Goal: Information Seeking & Learning: Learn about a topic

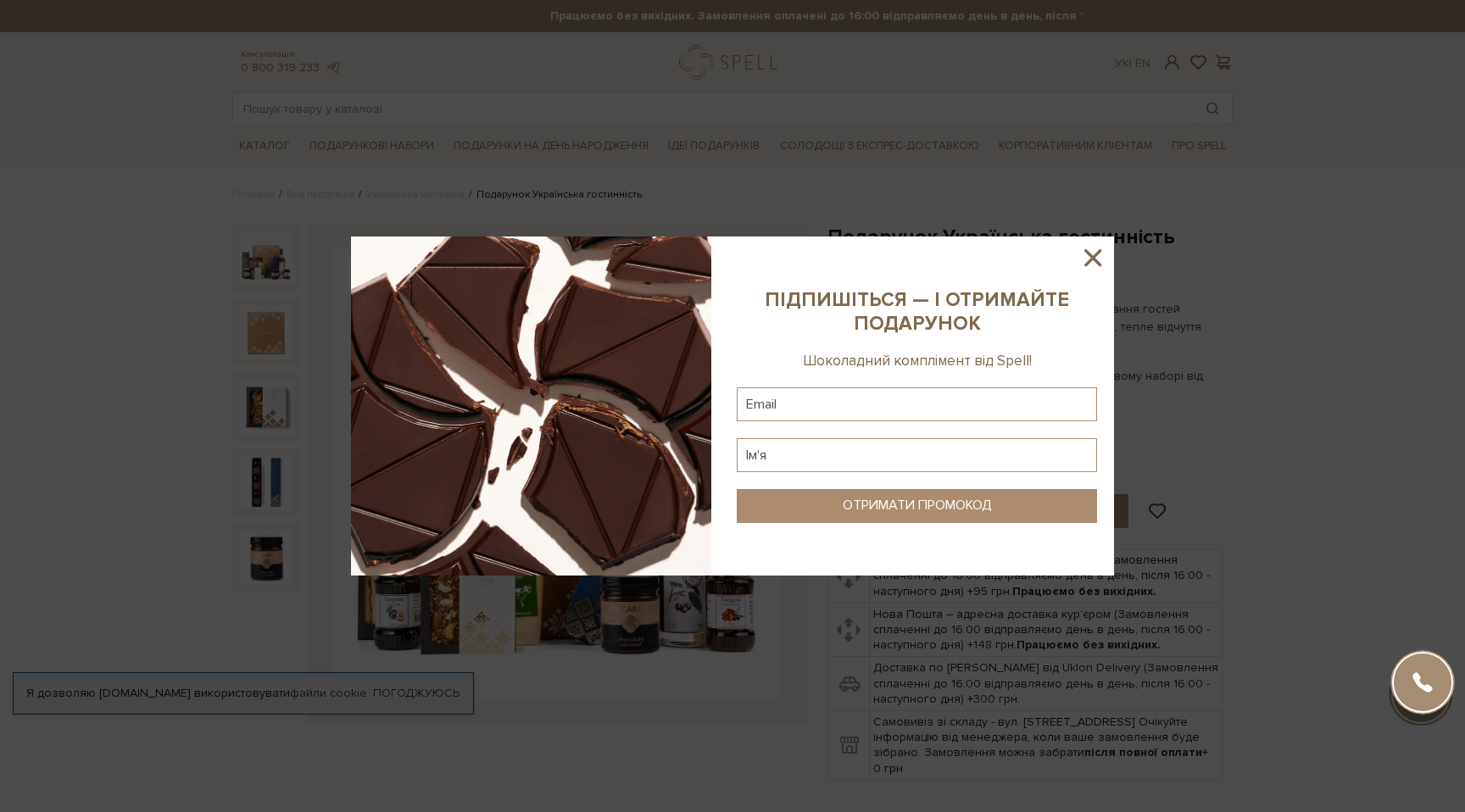
click at [1102, 250] on icon at bounding box center [1093, 257] width 29 height 29
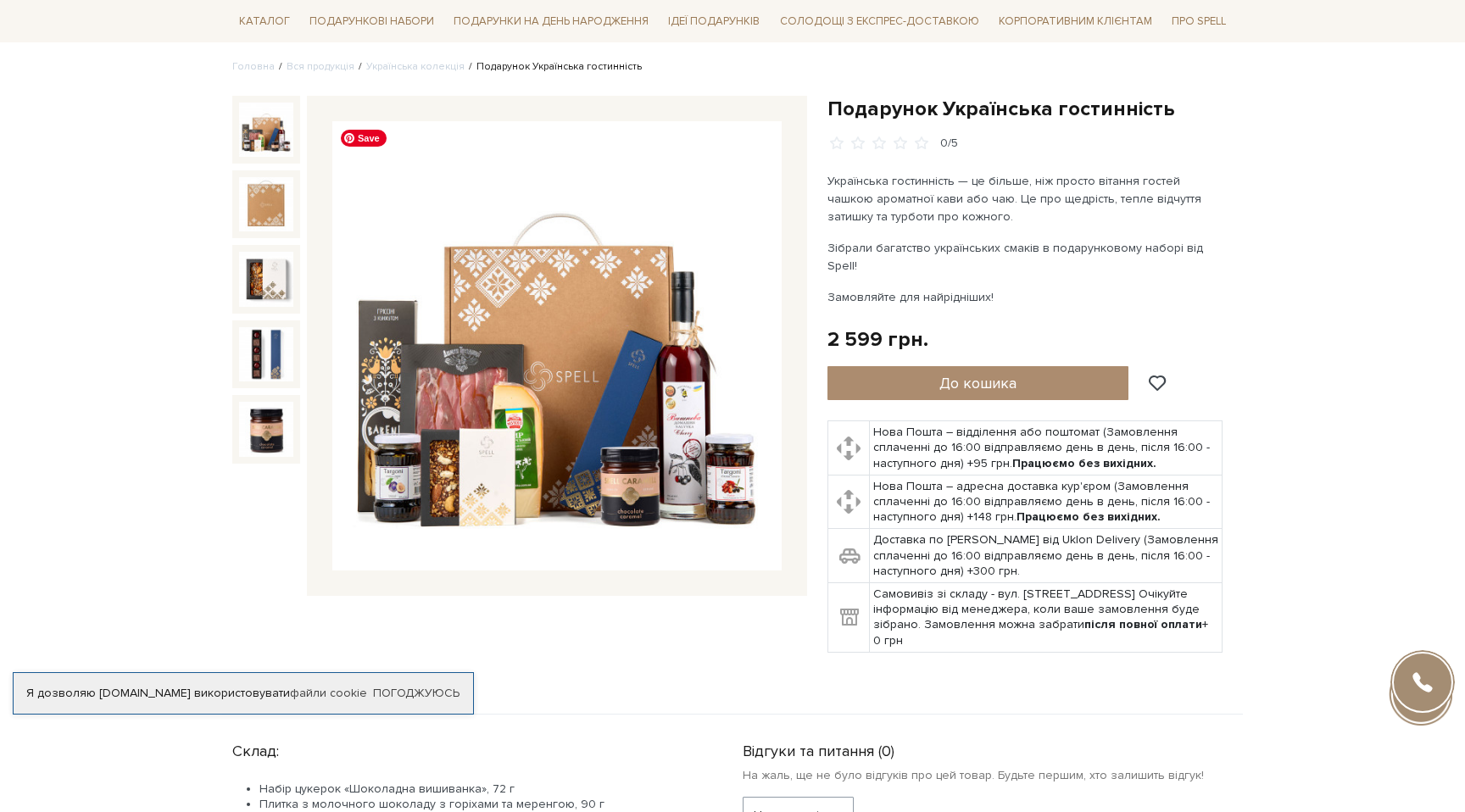
scroll to position [126, 0]
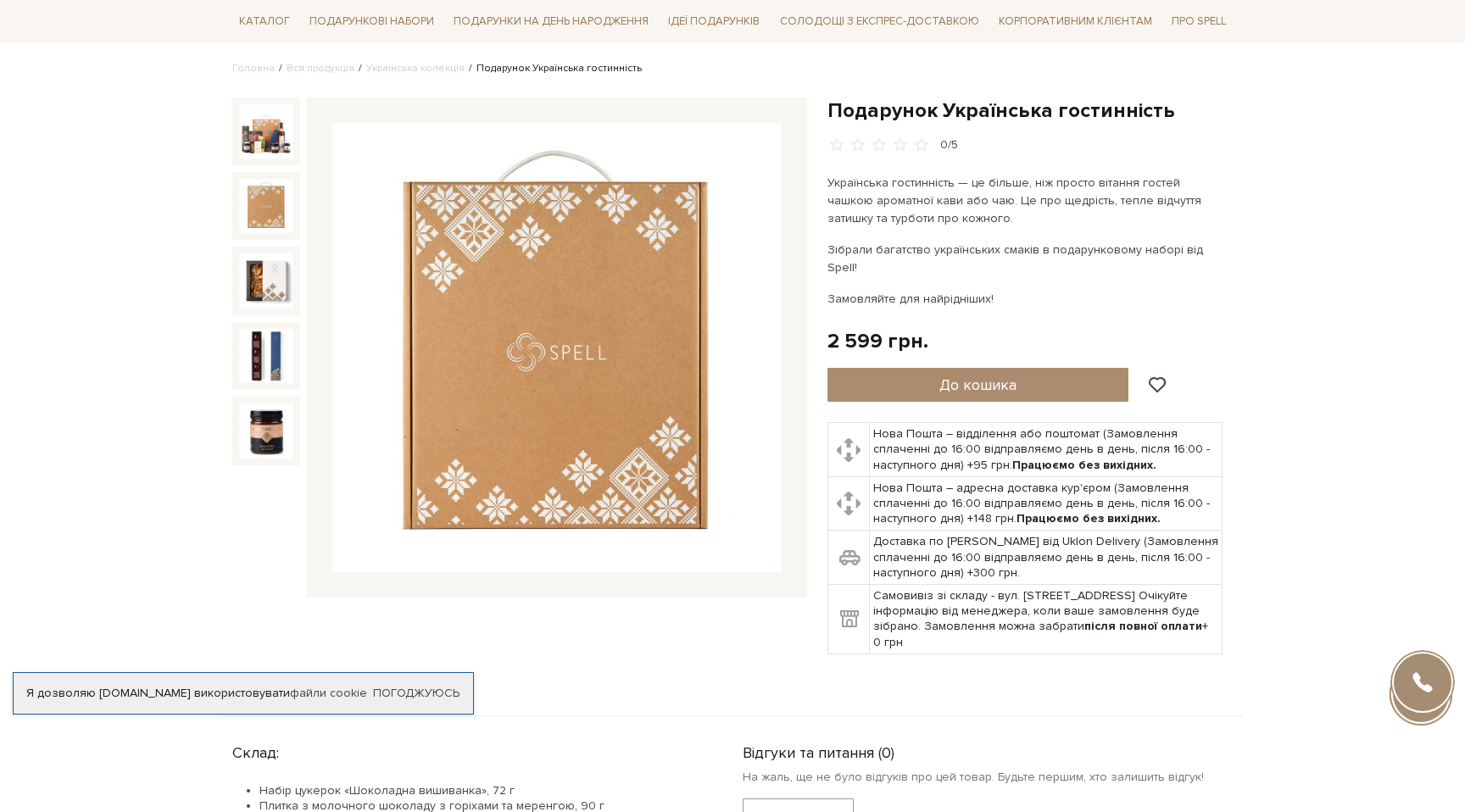
click at [268, 200] on img at bounding box center [266, 205] width 55 height 54
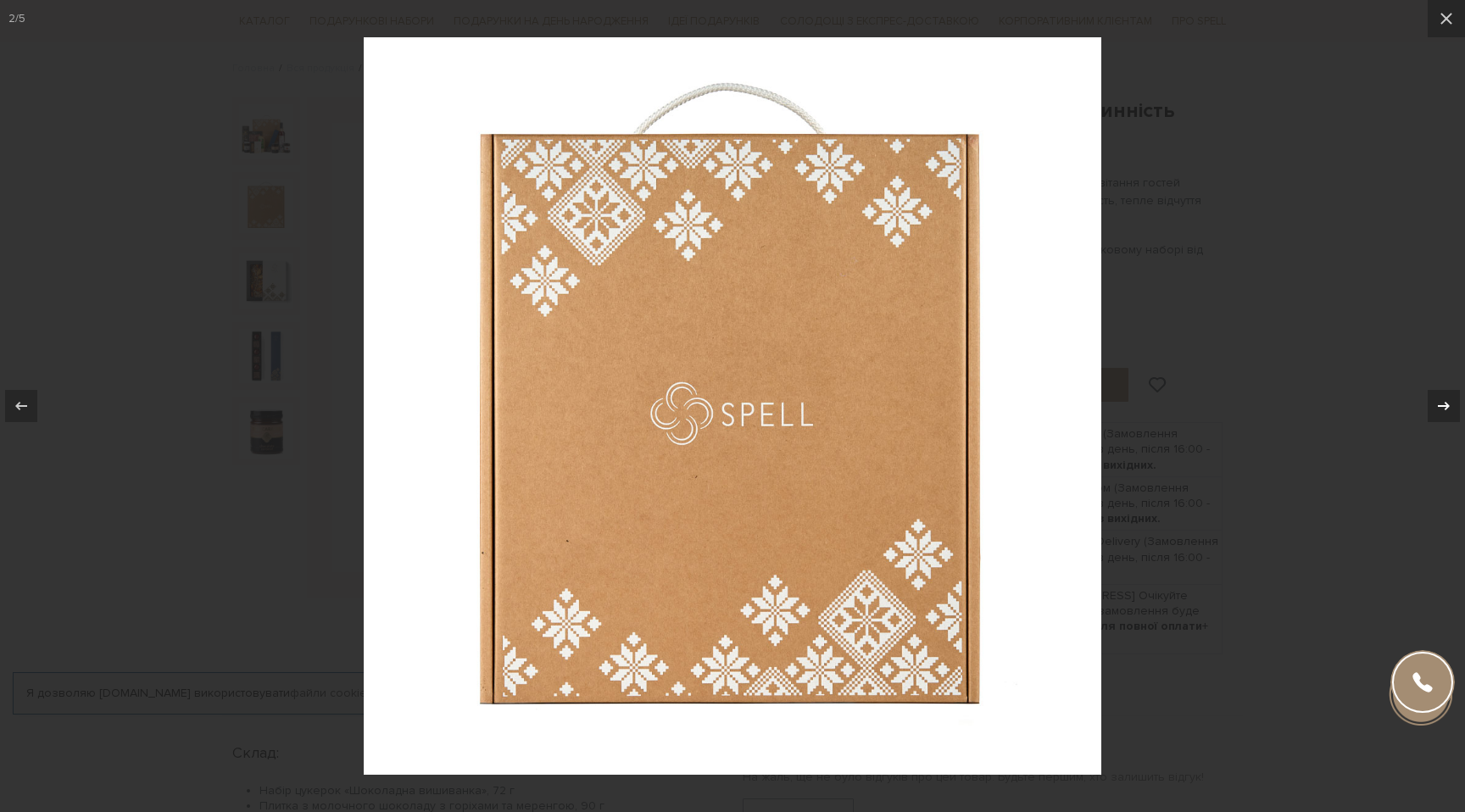
click at [1432, 405] on div at bounding box center [1444, 406] width 32 height 32
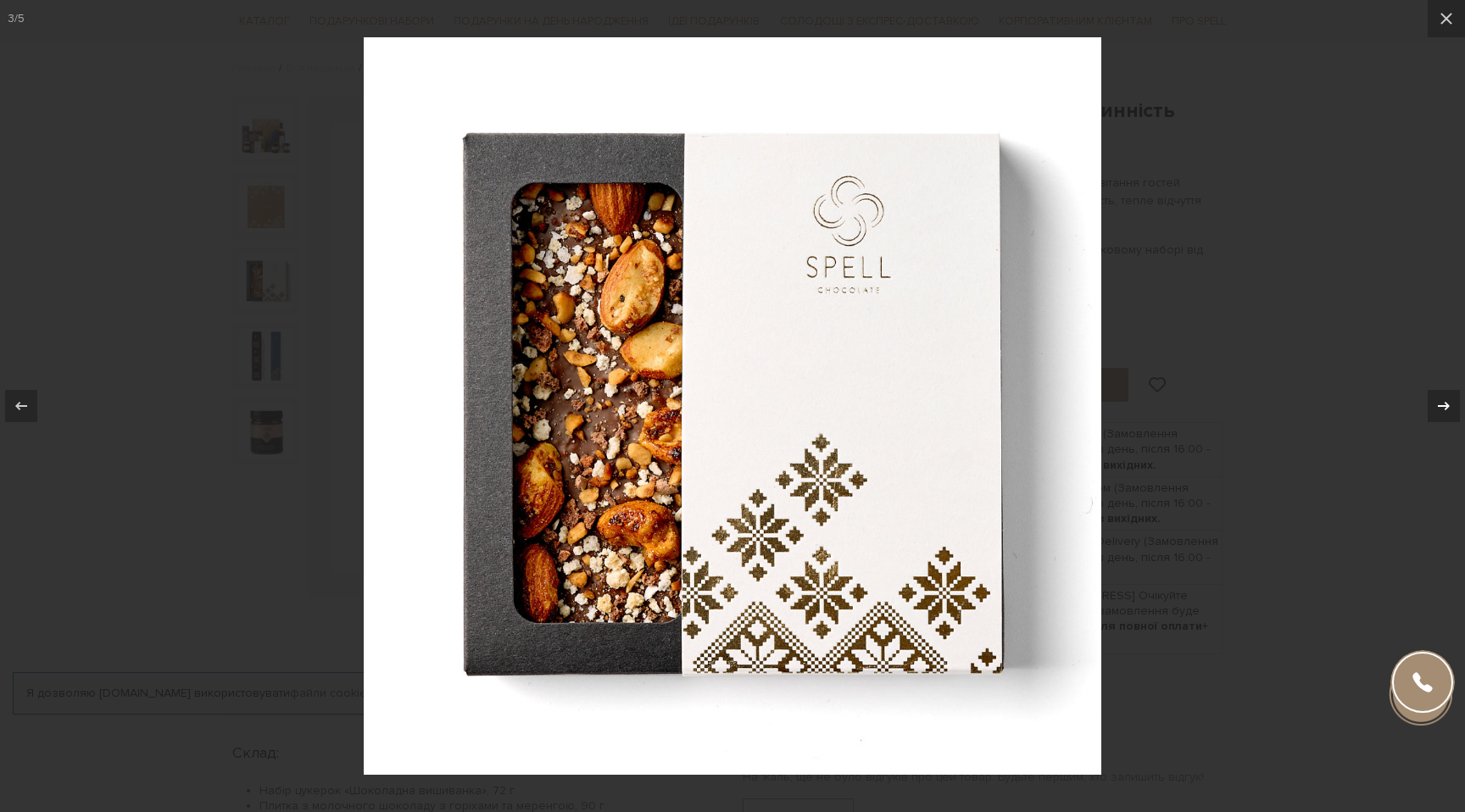
click at [1432, 405] on div at bounding box center [1444, 406] width 32 height 32
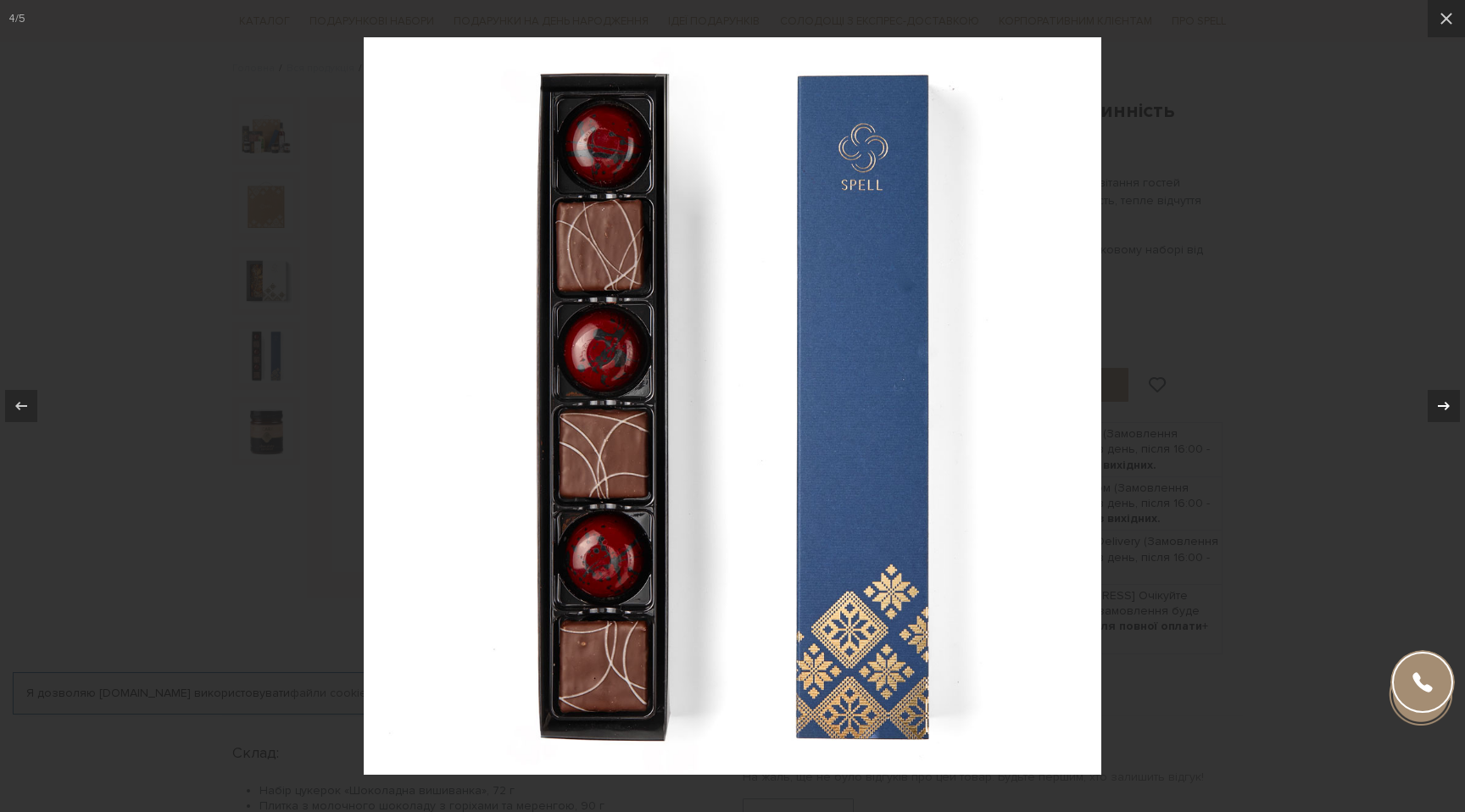
click at [1432, 405] on div at bounding box center [1444, 406] width 32 height 32
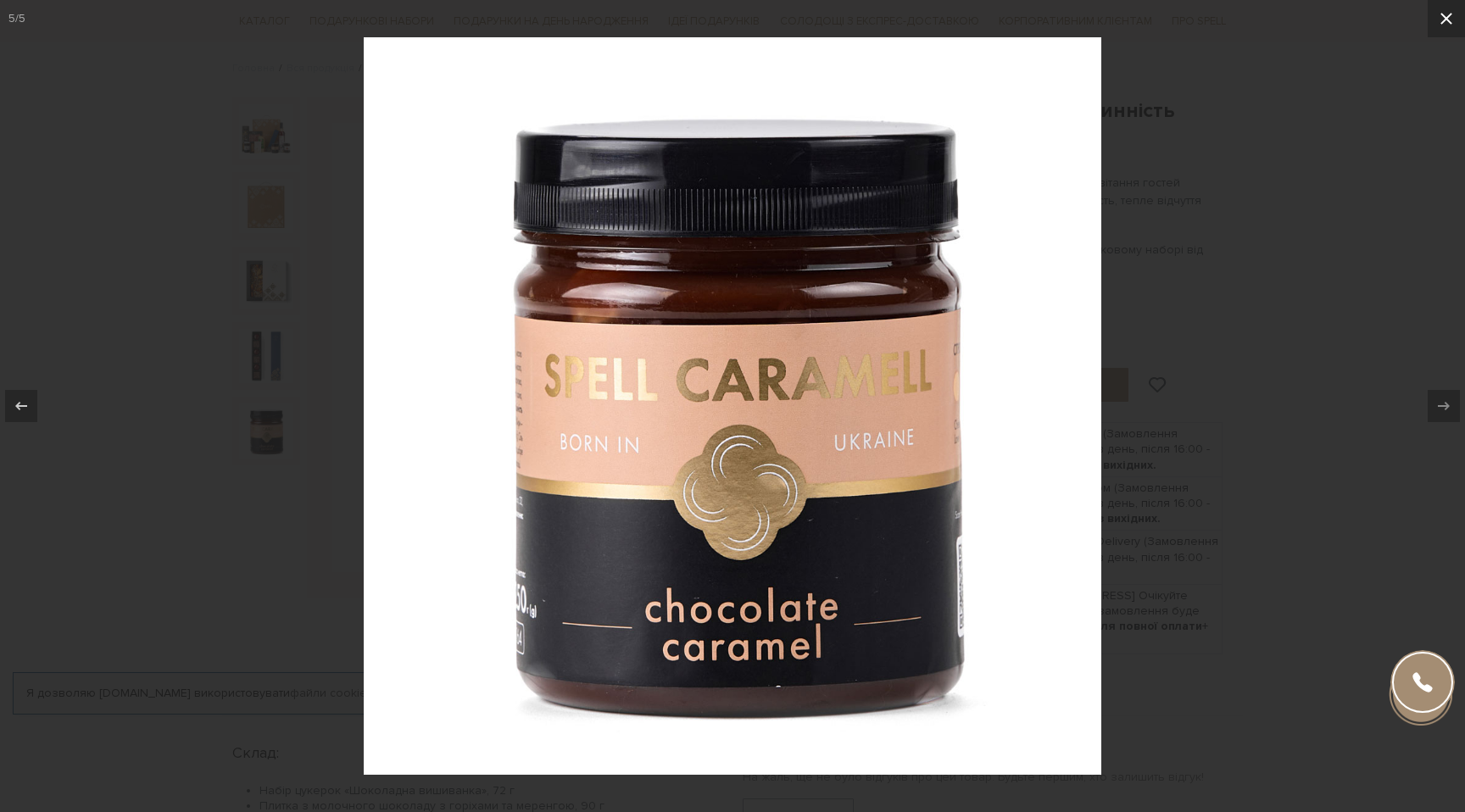
click at [1449, 21] on icon at bounding box center [1446, 18] width 12 height 12
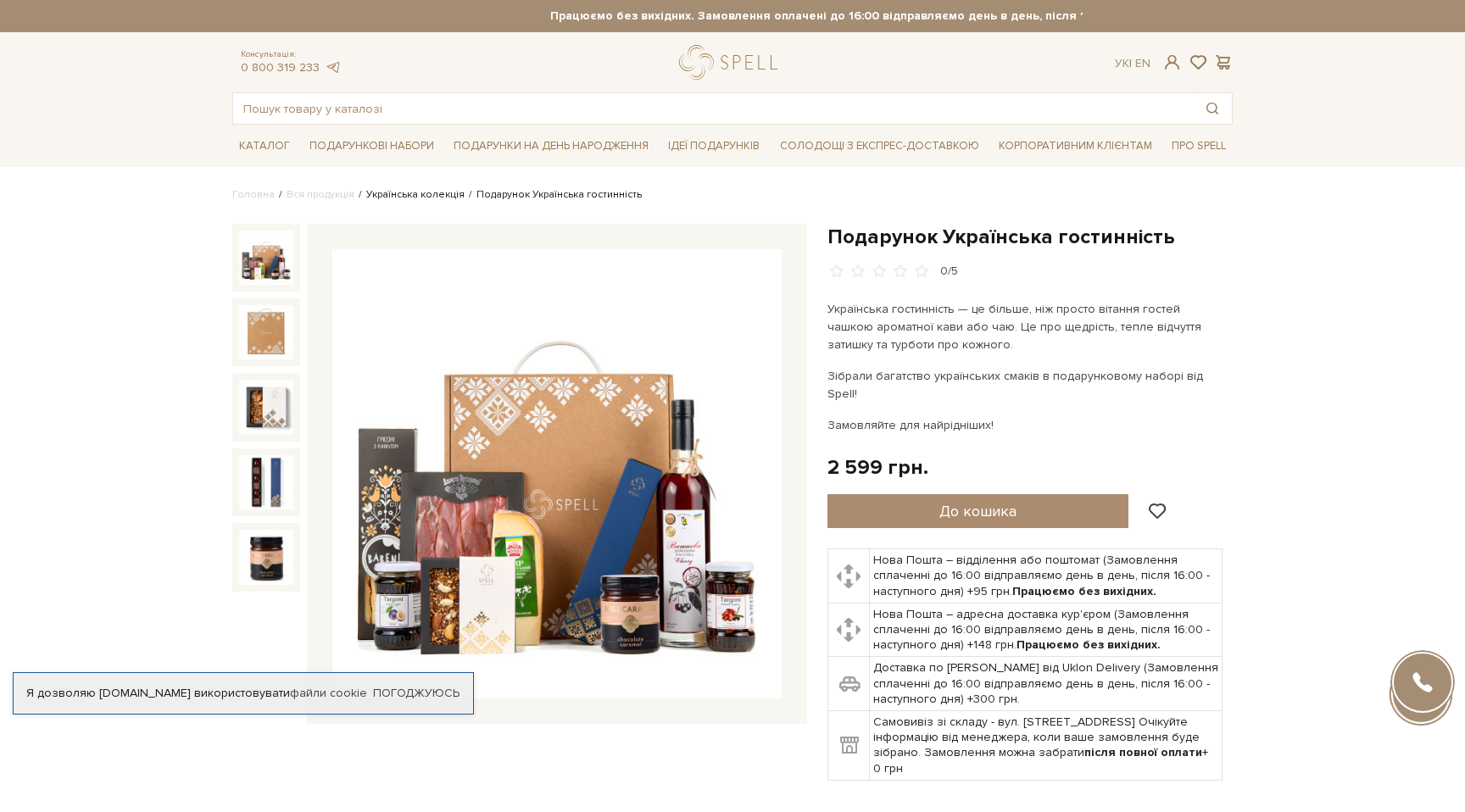
click at [434, 196] on link "Українська колекція" at bounding box center [416, 195] width 98 height 13
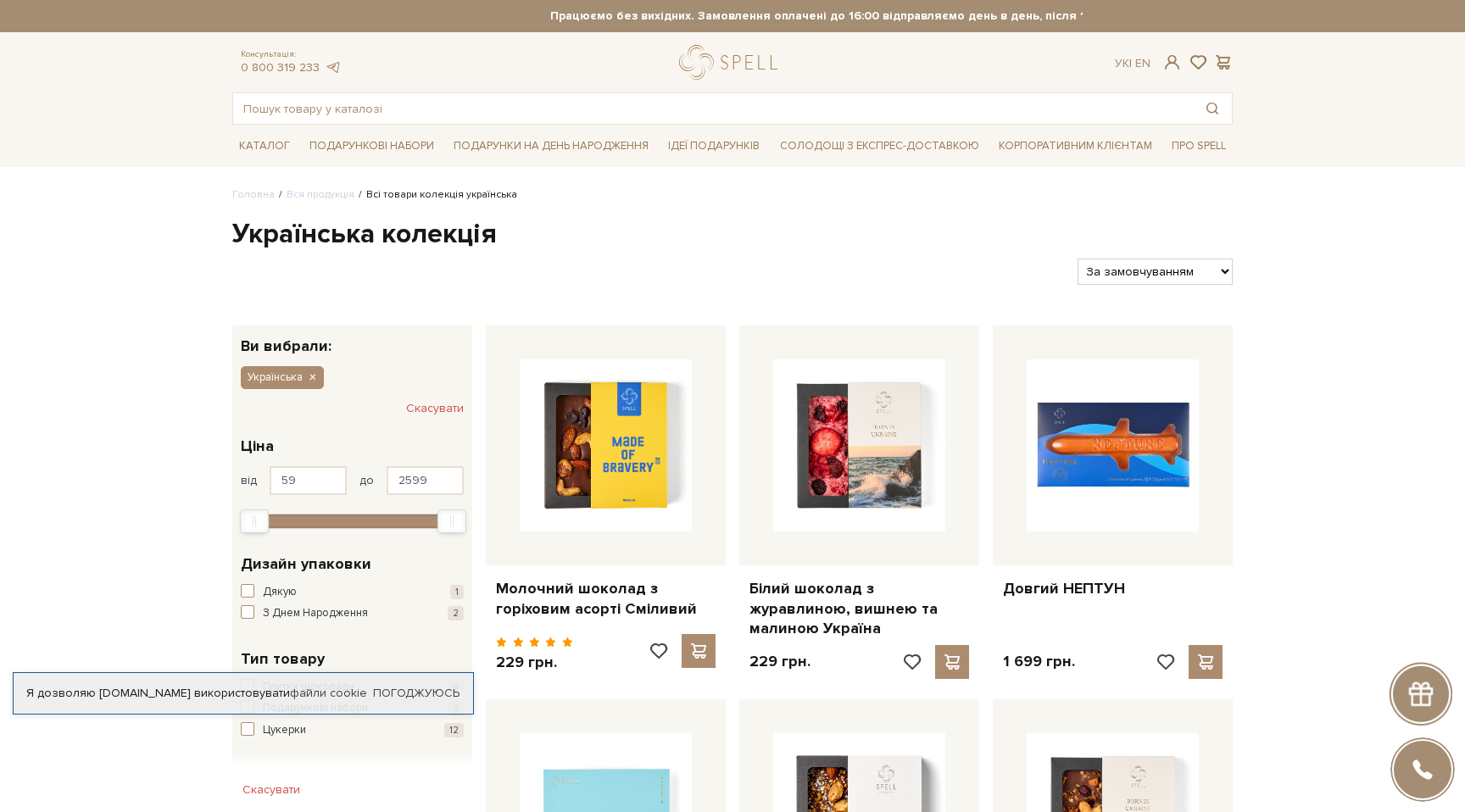
click at [1225, 264] on select "За замовчуванням За Ціною (зростання) За Ціною (зменшення) Новинки За популярні…" at bounding box center [1156, 271] width 156 height 26
select select "https://spellchocolate.com/our-productions/ukrajinska?sort=p.price&order=DESC"
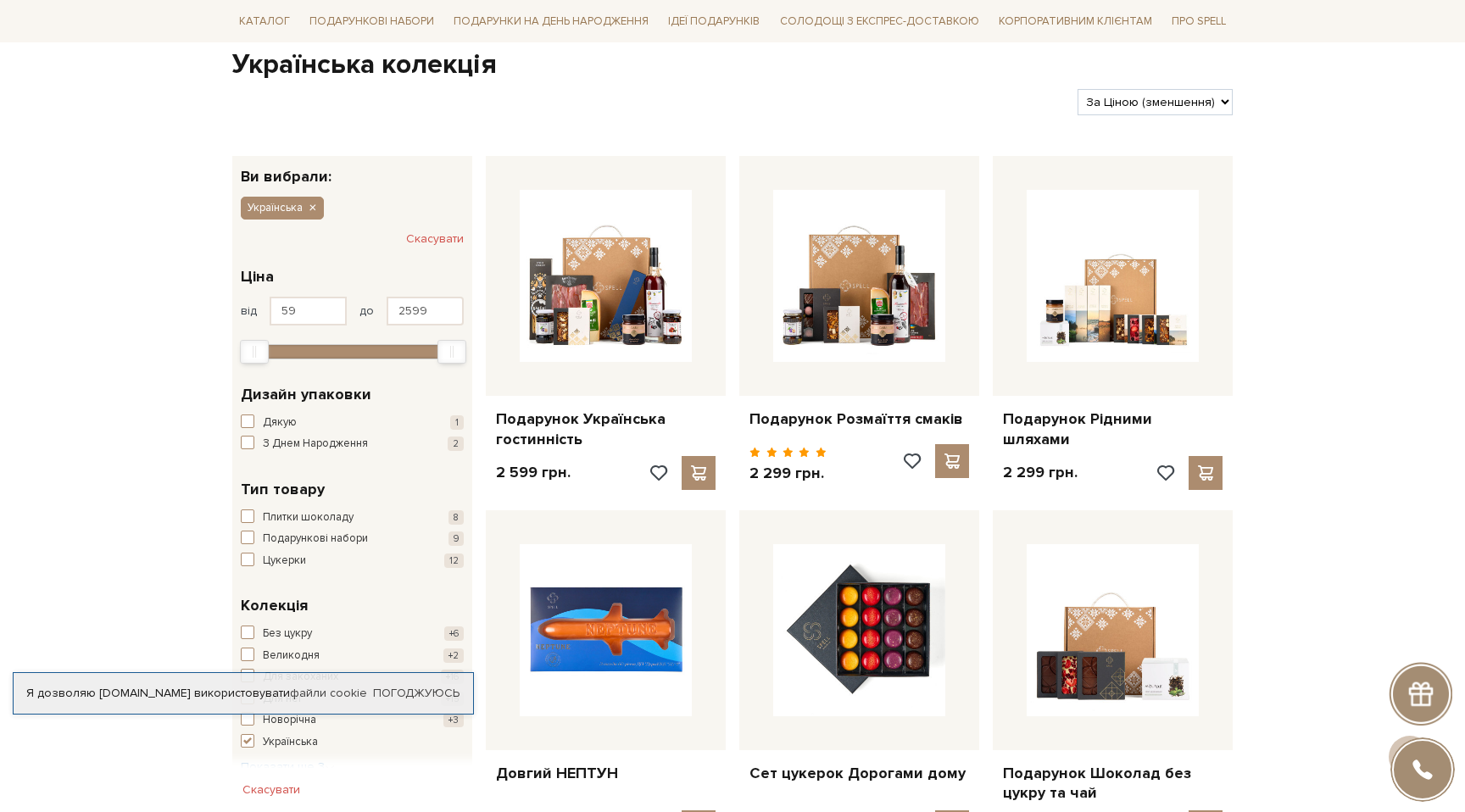
scroll to position [171, 0]
